Goal: Task Accomplishment & Management: Use online tool/utility

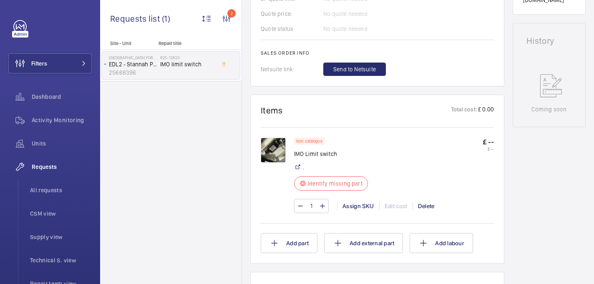
scroll to position [353, 0]
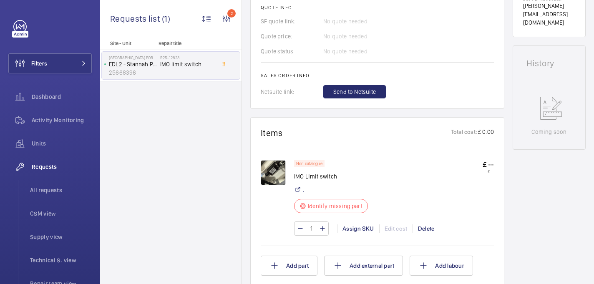
click at [272, 174] on img at bounding box center [273, 172] width 25 height 25
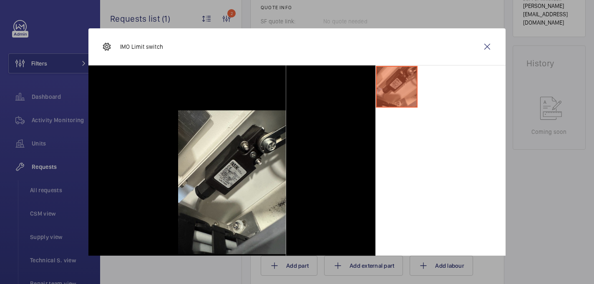
scroll to position [18, 0]
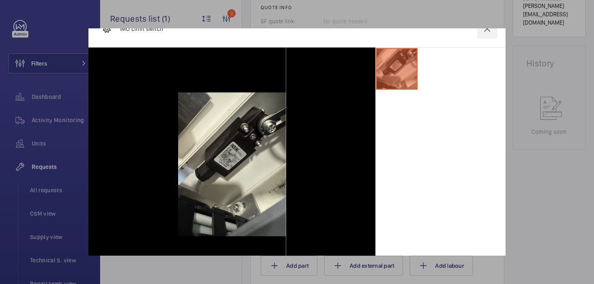
click at [486, 28] on wm-front-icon-button at bounding box center [487, 29] width 20 height 20
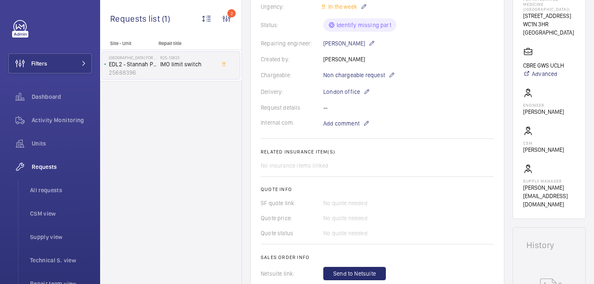
scroll to position [0, 0]
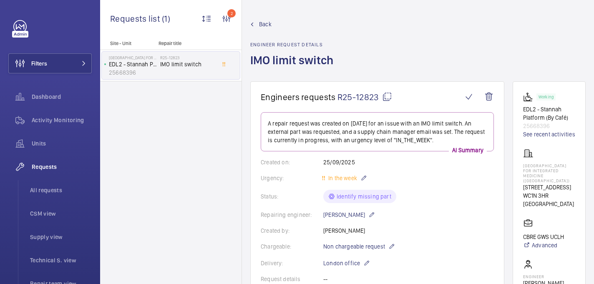
click at [386, 96] on mat-icon at bounding box center [387, 97] width 10 height 10
click at [533, 162] on div "Royal London Hospital for Integrated Medicine (UCLH) 60 Great Ormond Street WC1…" at bounding box center [549, 179] width 52 height 60
click at [531, 164] on p "Royal London Hospital for Integrated Medicine (UCLH)" at bounding box center [549, 173] width 52 height 20
click at [531, 164] on p "[GEOGRAPHIC_DATA] for Integrated Medicine ([GEOGRAPHIC_DATA])" at bounding box center [549, 173] width 52 height 20
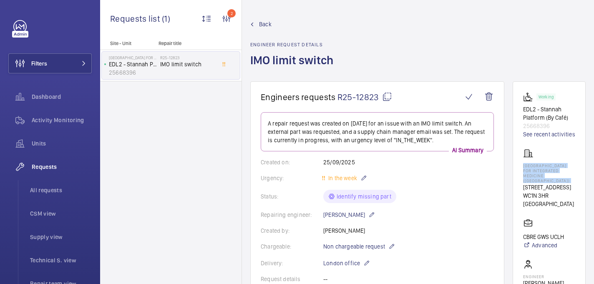
copy p "[GEOGRAPHIC_DATA] for Integrated Medicine ([GEOGRAPHIC_DATA])"
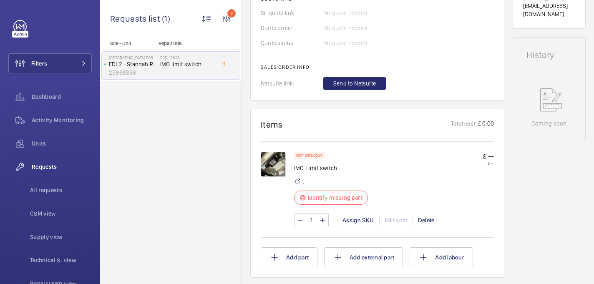
scroll to position [363, 0]
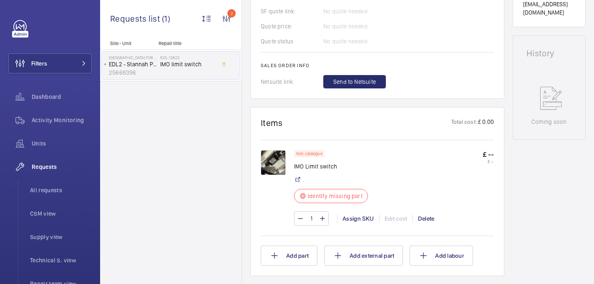
click at [320, 164] on p "IMO Limit switch" at bounding box center [331, 166] width 74 height 8
copy div "IMO Limit switch"
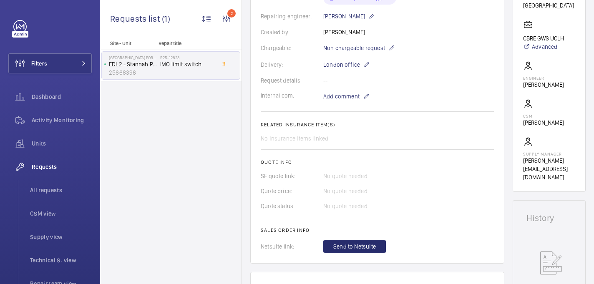
scroll to position [169, 0]
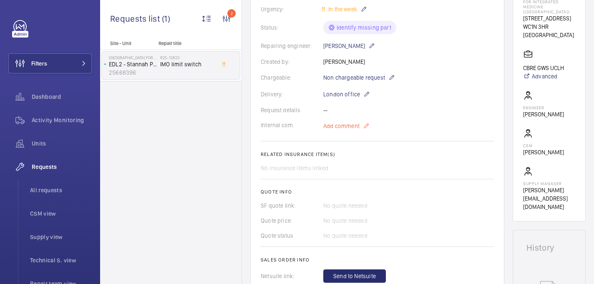
click at [339, 126] on span "Add comment" at bounding box center [341, 126] width 36 height 8
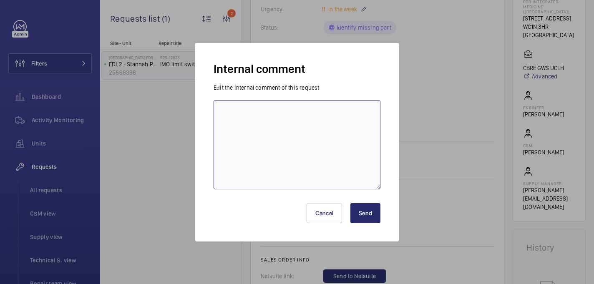
click at [299, 126] on textarea at bounding box center [297, 144] width 167 height 89
type textarea "sent to supplier - 09/10 india"
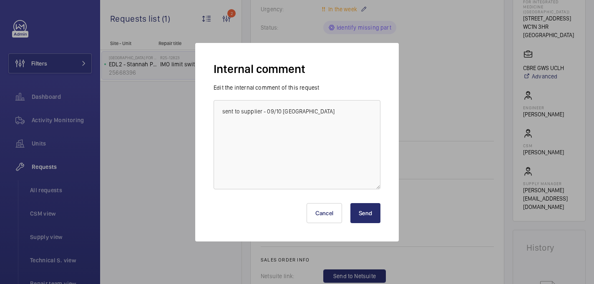
click at [369, 211] on button "Send" at bounding box center [366, 213] width 30 height 20
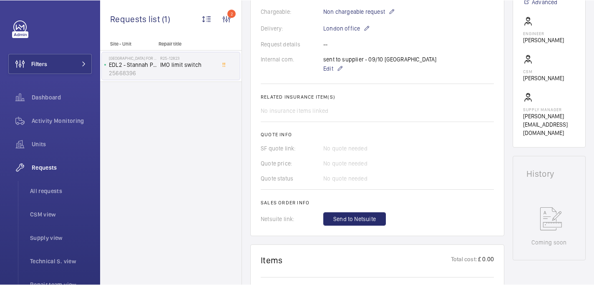
scroll to position [245, 0]
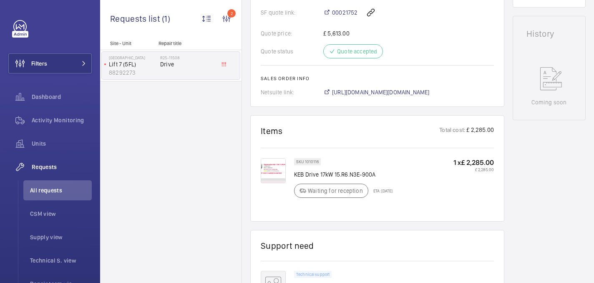
scroll to position [368, 0]
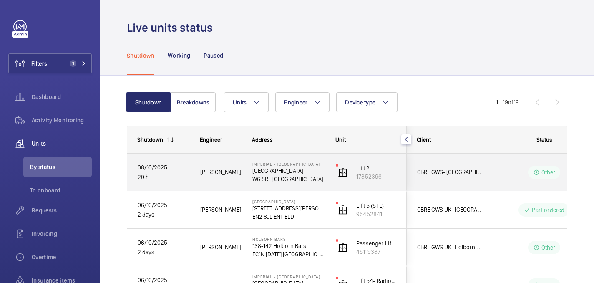
click at [227, 182] on div "Levi E." at bounding box center [215, 172] width 51 height 26
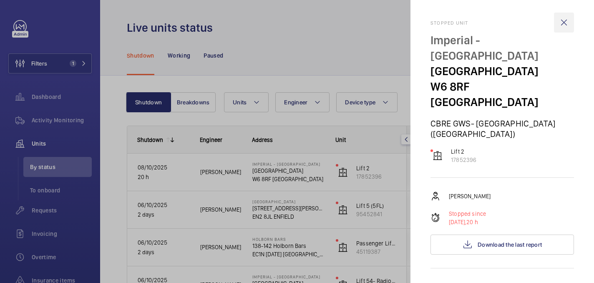
click at [569, 25] on wm-front-icon-button at bounding box center [564, 23] width 20 height 20
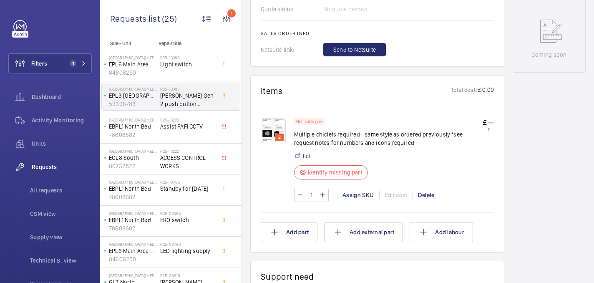
scroll to position [430, 0]
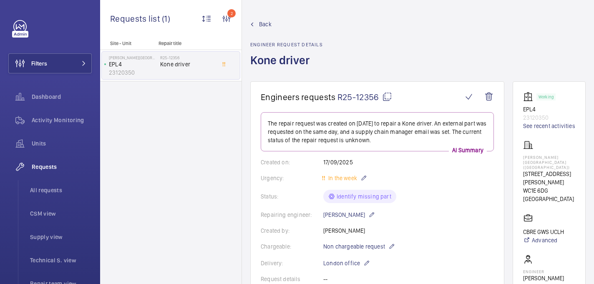
scroll to position [387, 0]
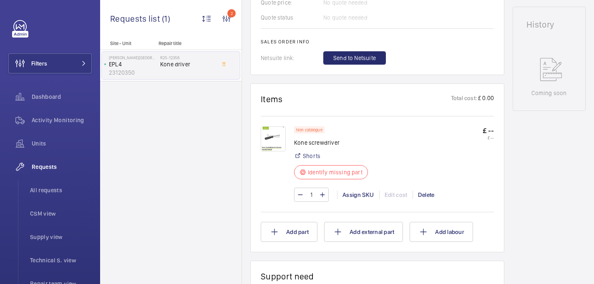
click at [274, 141] on img at bounding box center [273, 138] width 25 height 25
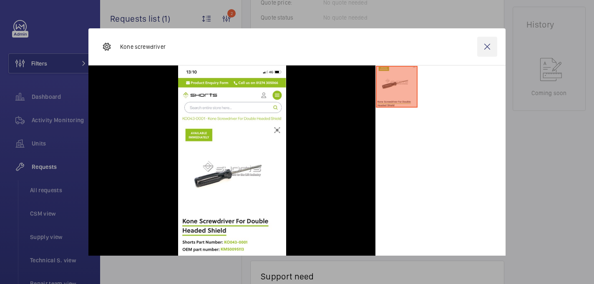
click at [492, 43] on wm-front-icon-button at bounding box center [487, 47] width 20 height 20
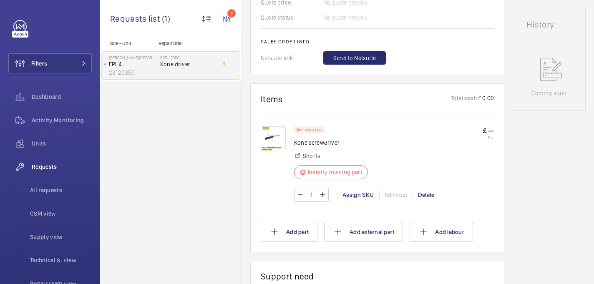
click at [273, 136] on img at bounding box center [273, 138] width 25 height 25
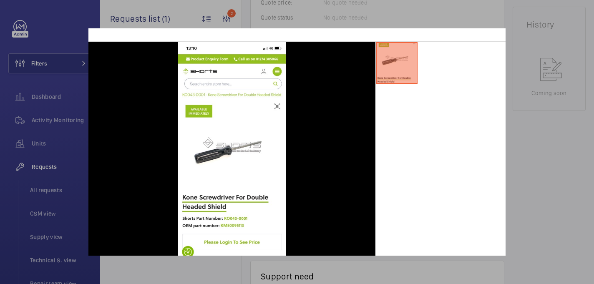
scroll to position [0, 0]
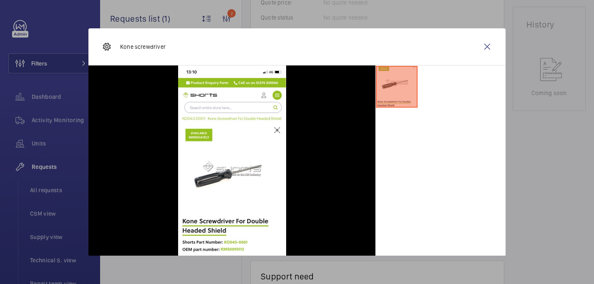
click at [523, 161] on div at bounding box center [297, 142] width 594 height 284
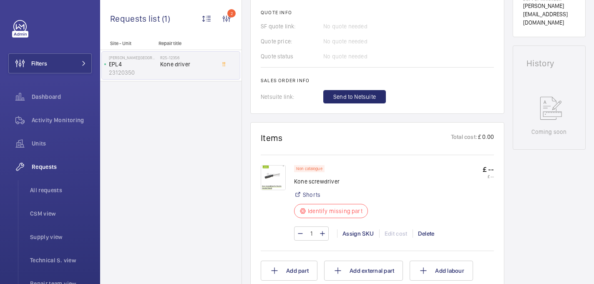
scroll to position [352, 0]
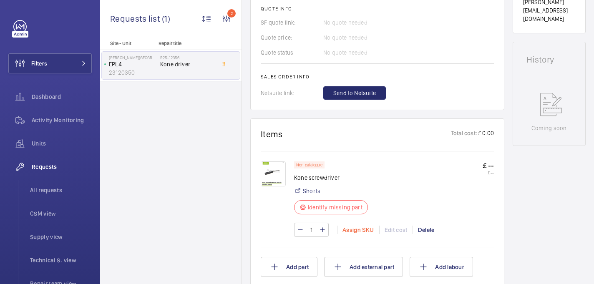
click at [347, 227] on div "Assign SKU" at bounding box center [358, 230] width 42 height 8
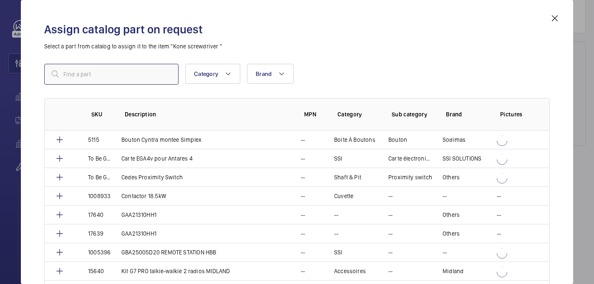
click at [145, 83] on input "text" at bounding box center [111, 74] width 134 height 21
paste input "18917"
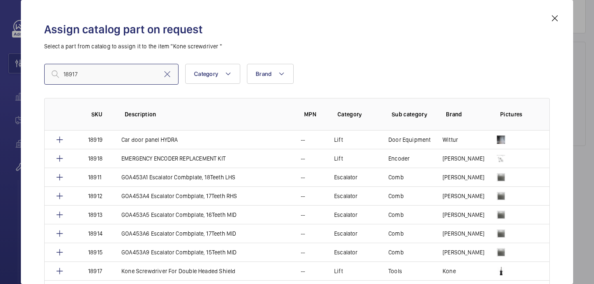
click at [63, 75] on input "18917" at bounding box center [111, 74] width 134 height 21
type input "18917"
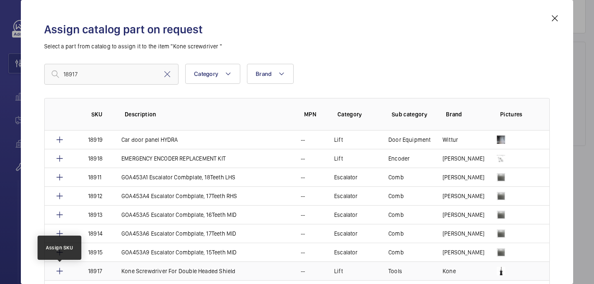
click at [58, 270] on mat-icon at bounding box center [60, 271] width 10 height 10
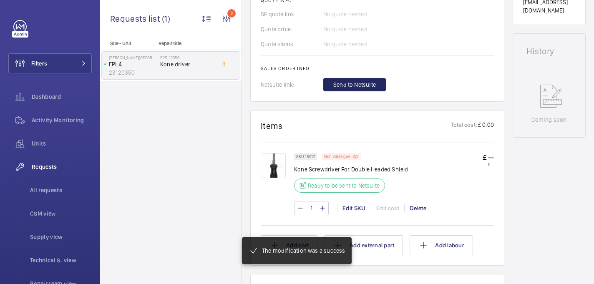
scroll to position [369, 0]
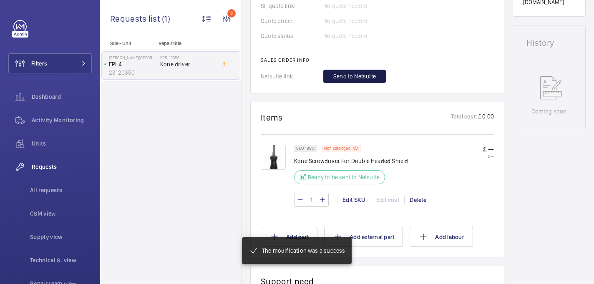
click at [343, 83] on button "Send to Netsuite" at bounding box center [354, 76] width 63 height 13
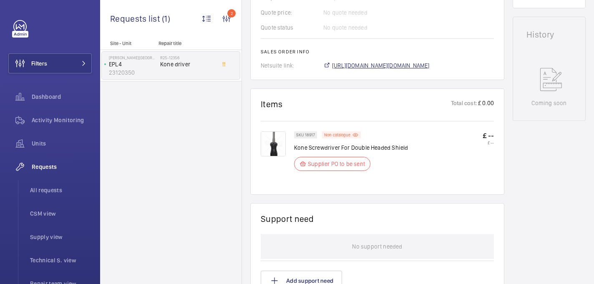
scroll to position [386, 0]
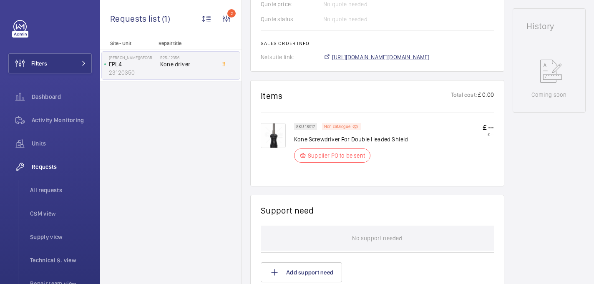
click at [356, 60] on span "[URL][DOMAIN_NAME][DOMAIN_NAME]" at bounding box center [381, 57] width 98 height 8
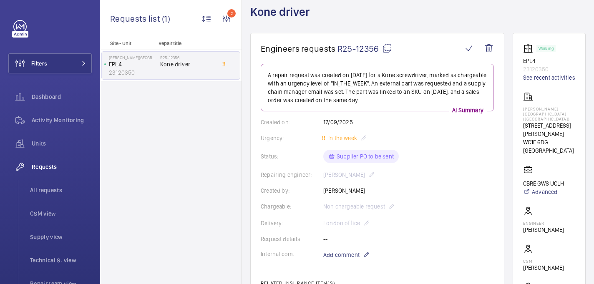
click at [534, 117] on p "[PERSON_NAME][GEOGRAPHIC_DATA] ([GEOGRAPHIC_DATA])" at bounding box center [549, 113] width 52 height 15
copy p "[PERSON_NAME][GEOGRAPHIC_DATA] ([GEOGRAPHIC_DATA])"
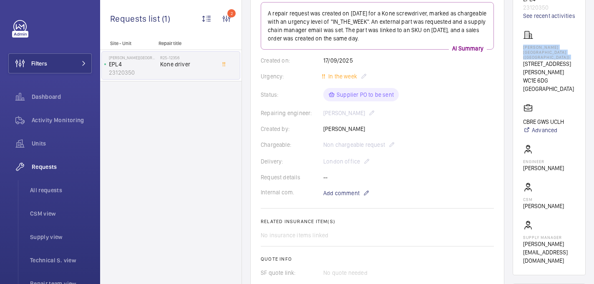
scroll to position [499, 0]
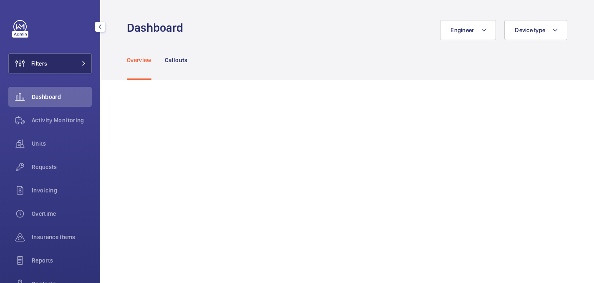
click at [53, 70] on button "Filters" at bounding box center [49, 63] width 83 height 20
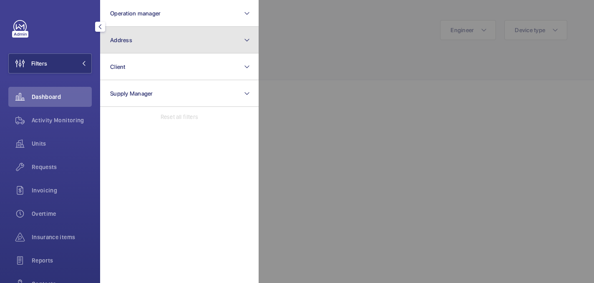
click at [162, 46] on button "Address" at bounding box center [179, 40] width 159 height 27
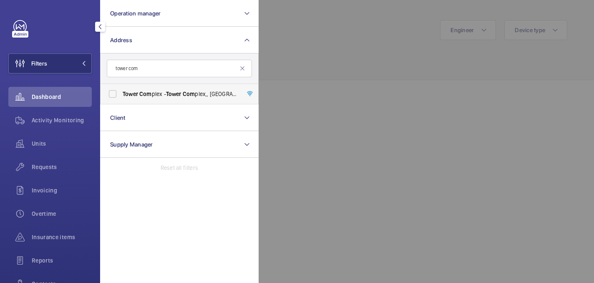
type input "tower com"
click at [156, 94] on span "Tower Com plex - Tower Com plex,[GEOGRAPHIC_DATA]" at bounding box center [180, 94] width 115 height 8
click at [121, 94] on input "Tower Com plex - Tower Com plex,[GEOGRAPHIC_DATA]" at bounding box center [112, 94] width 17 height 17
checkbox input "true"
click at [336, 63] on div at bounding box center [556, 141] width 594 height 283
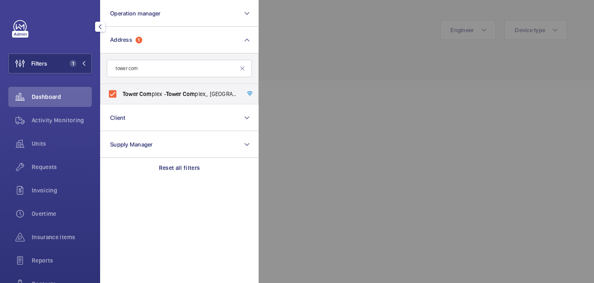
click at [336, 63] on div "Overview Callouts" at bounding box center [347, 60] width 441 height 40
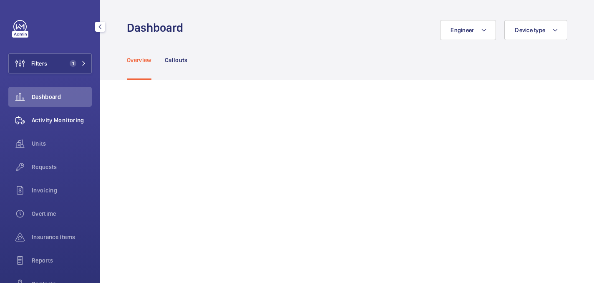
click at [69, 120] on span "Activity Monitoring" at bounding box center [62, 120] width 60 height 8
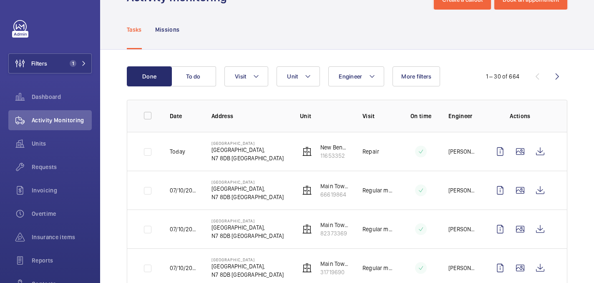
scroll to position [39, 0]
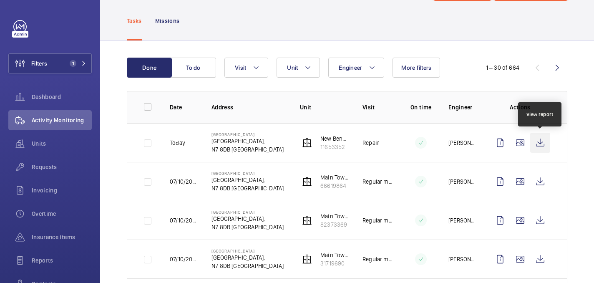
click at [540, 137] on wm-front-icon-button at bounding box center [540, 143] width 20 height 20
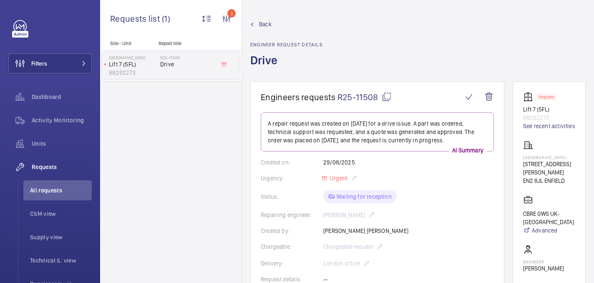
scroll to position [368, 0]
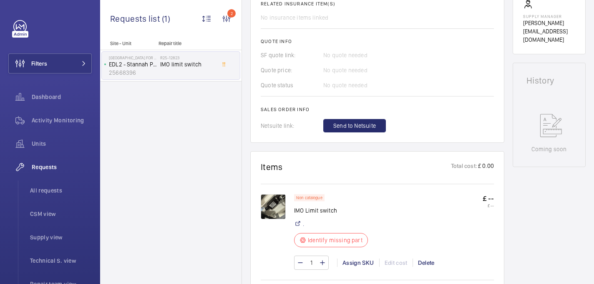
scroll to position [378, 0]
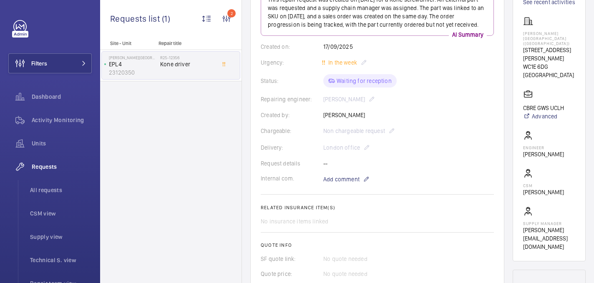
scroll to position [33, 0]
